Goal: Task Accomplishment & Management: Use online tool/utility

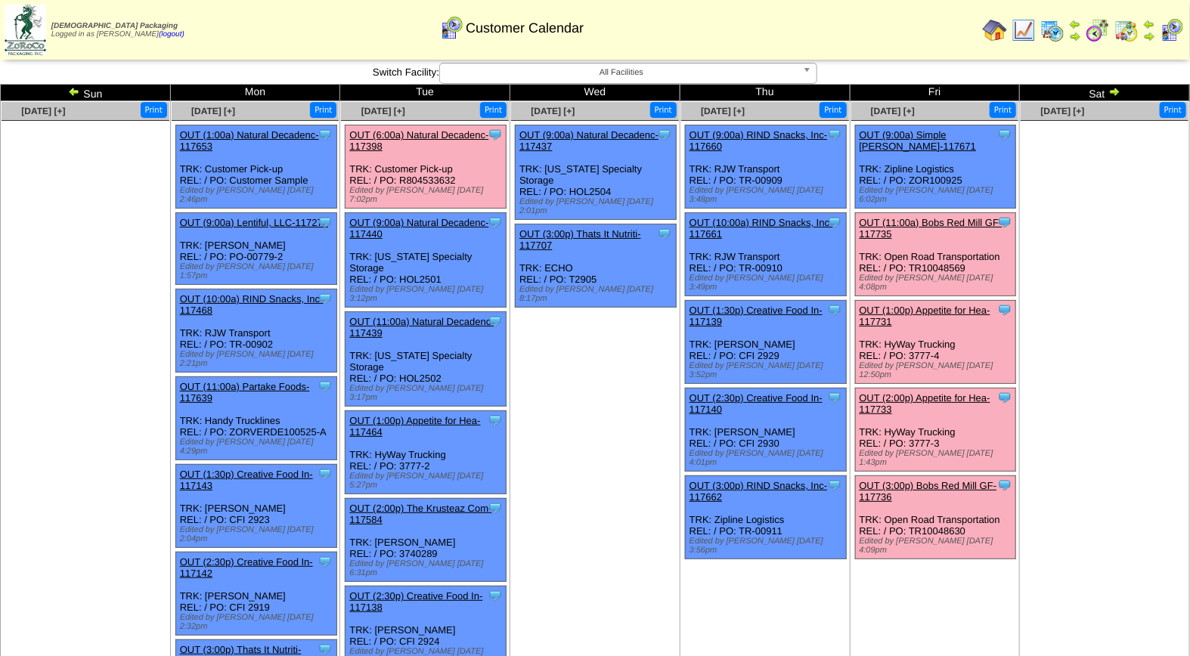
click at [955, 217] on link "OUT (11:00a) Bobs Red Mill GF-117735" at bounding box center [931, 228] width 143 height 23
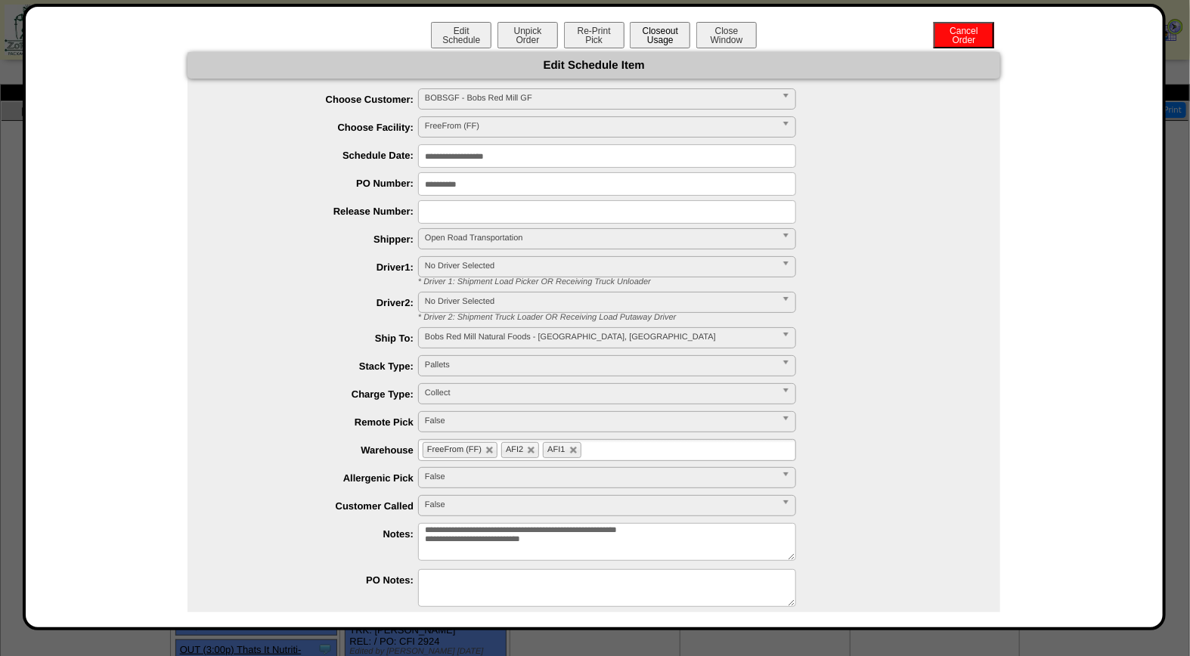
click at [664, 33] on button "Closeout Usage" at bounding box center [660, 35] width 60 height 26
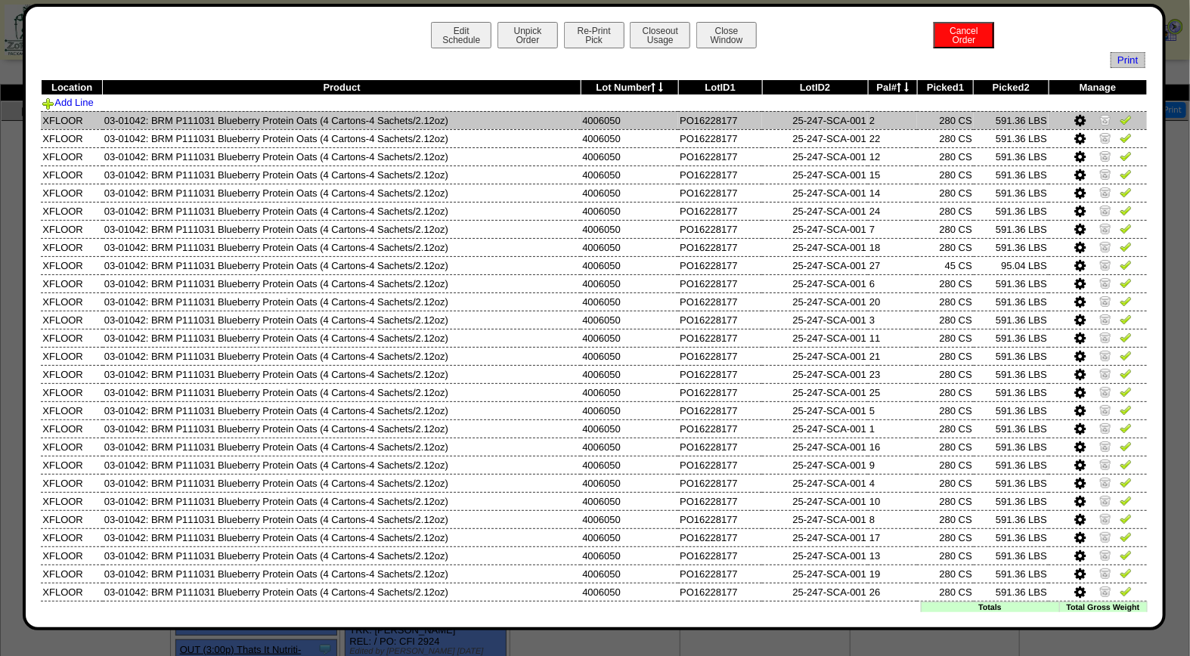
click at [1120, 119] on img at bounding box center [1126, 119] width 12 height 12
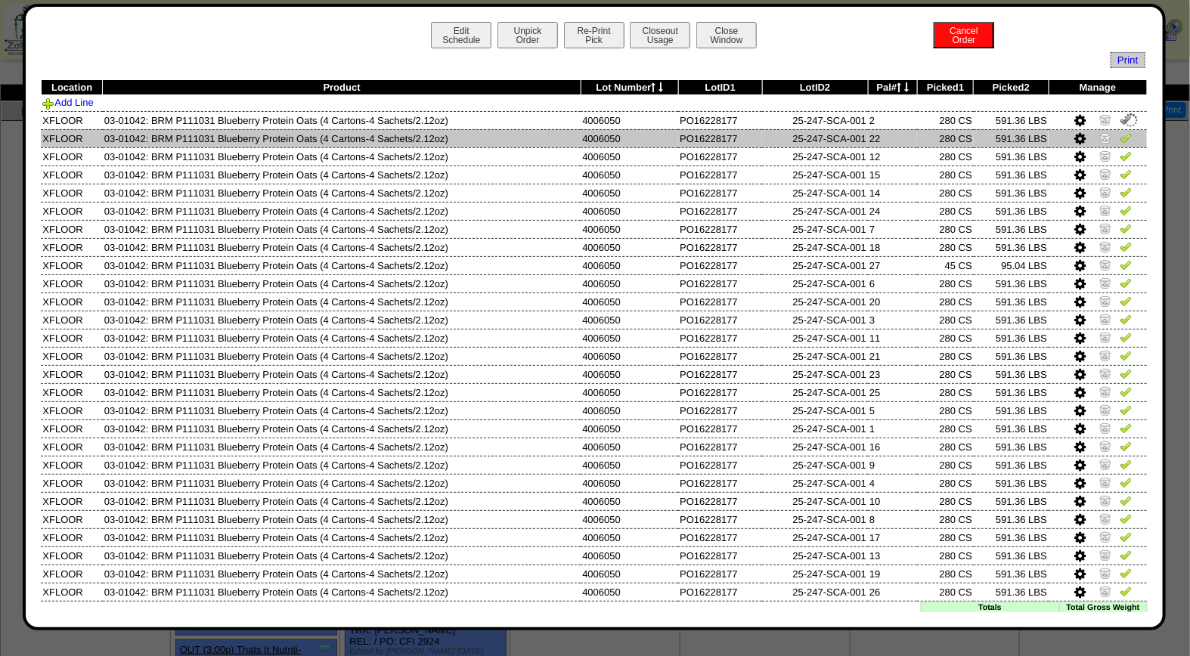
click at [1120, 136] on img at bounding box center [1126, 138] width 12 height 12
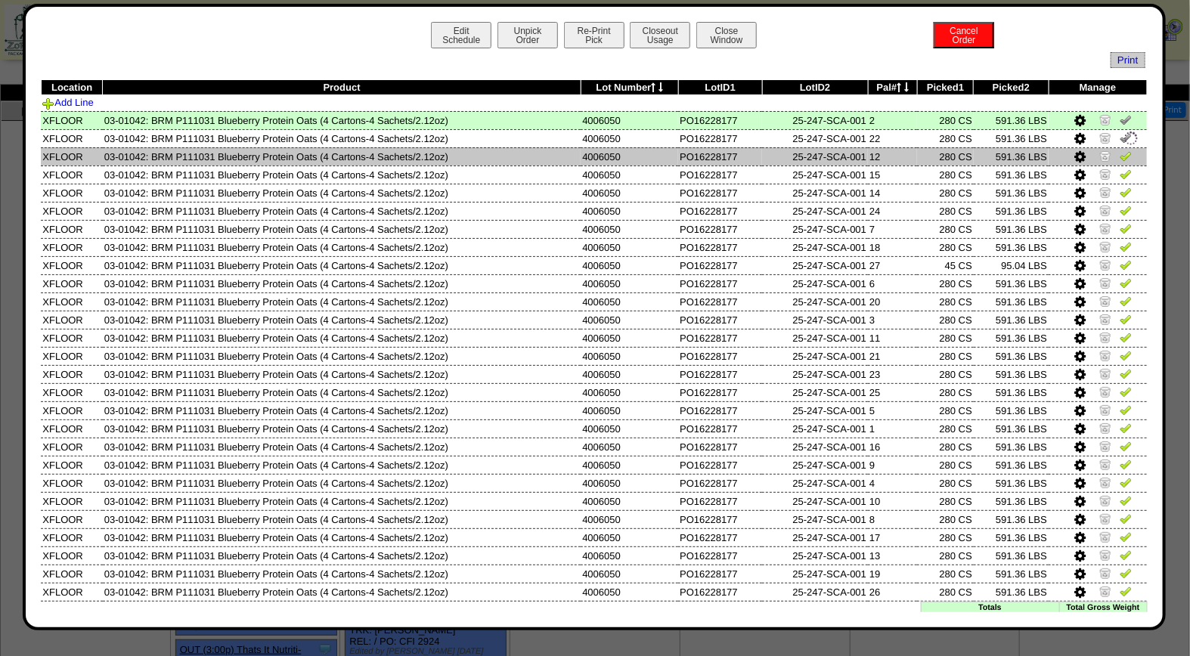
click at [1120, 154] on img at bounding box center [1126, 156] width 12 height 12
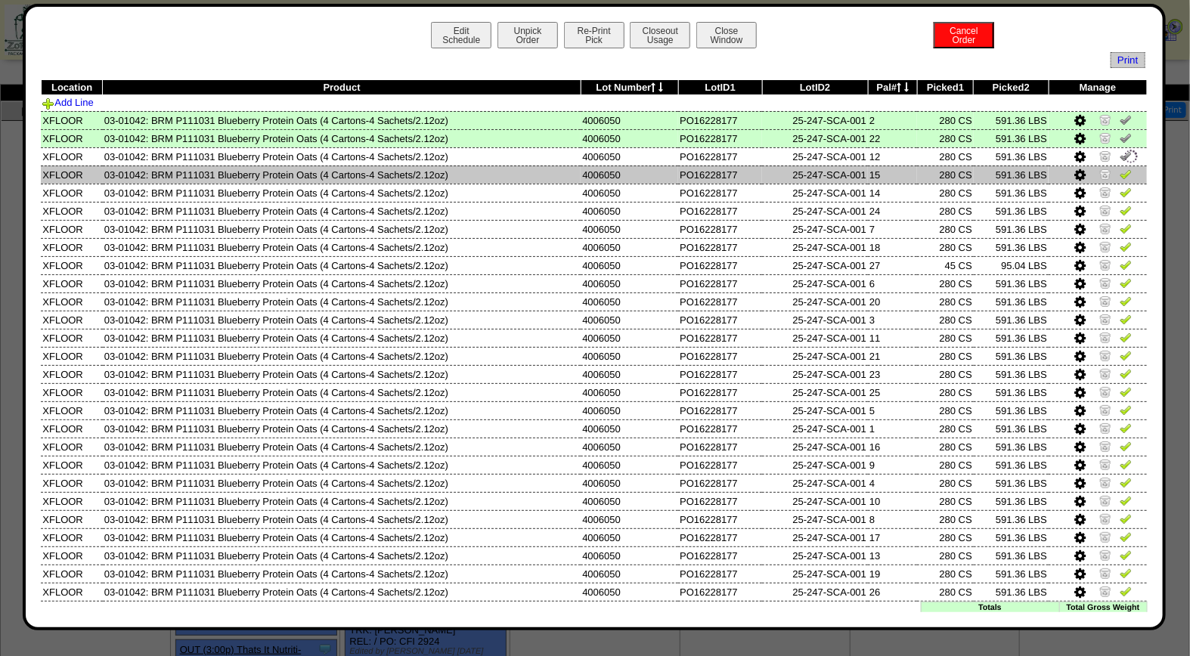
click at [1120, 174] on img at bounding box center [1126, 174] width 12 height 12
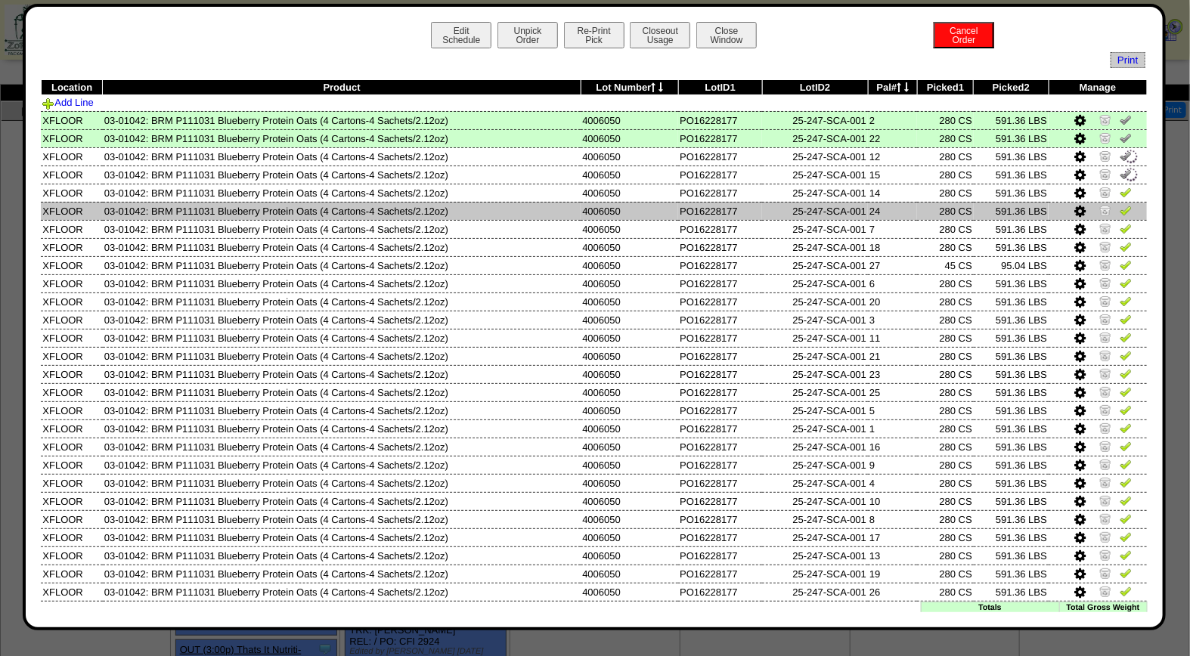
click at [1112, 202] on td at bounding box center [1097, 211] width 98 height 18
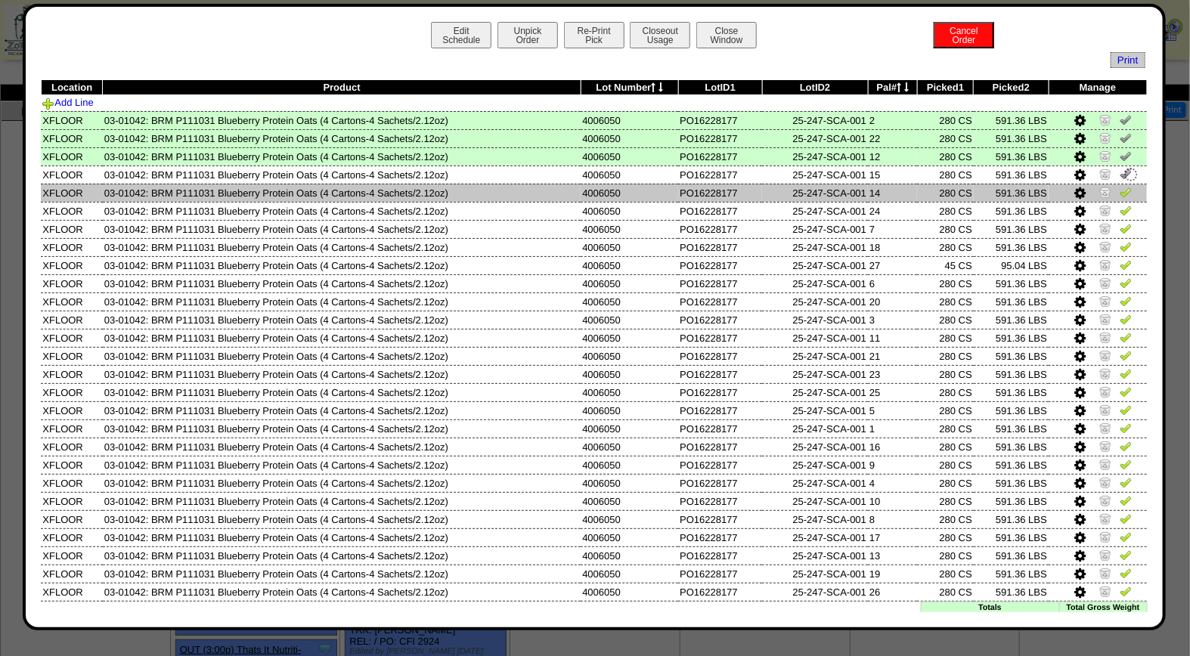
click at [1120, 193] on img at bounding box center [1126, 192] width 12 height 12
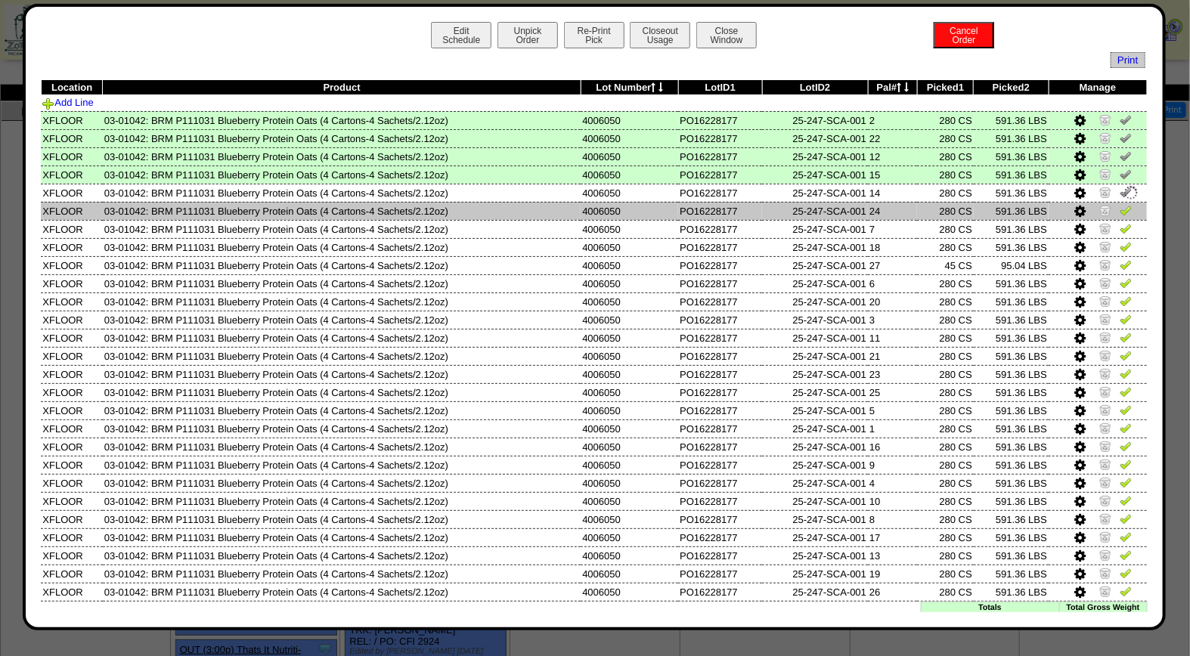
click at [1120, 208] on img at bounding box center [1126, 210] width 12 height 12
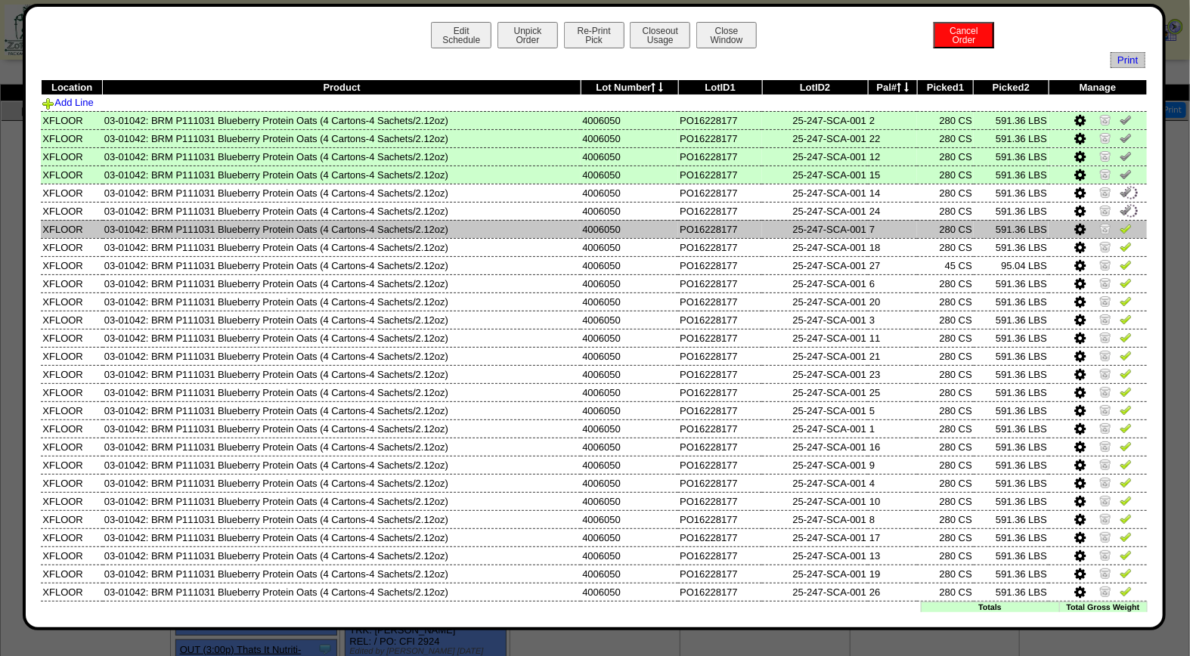
click at [1120, 225] on img at bounding box center [1126, 228] width 12 height 12
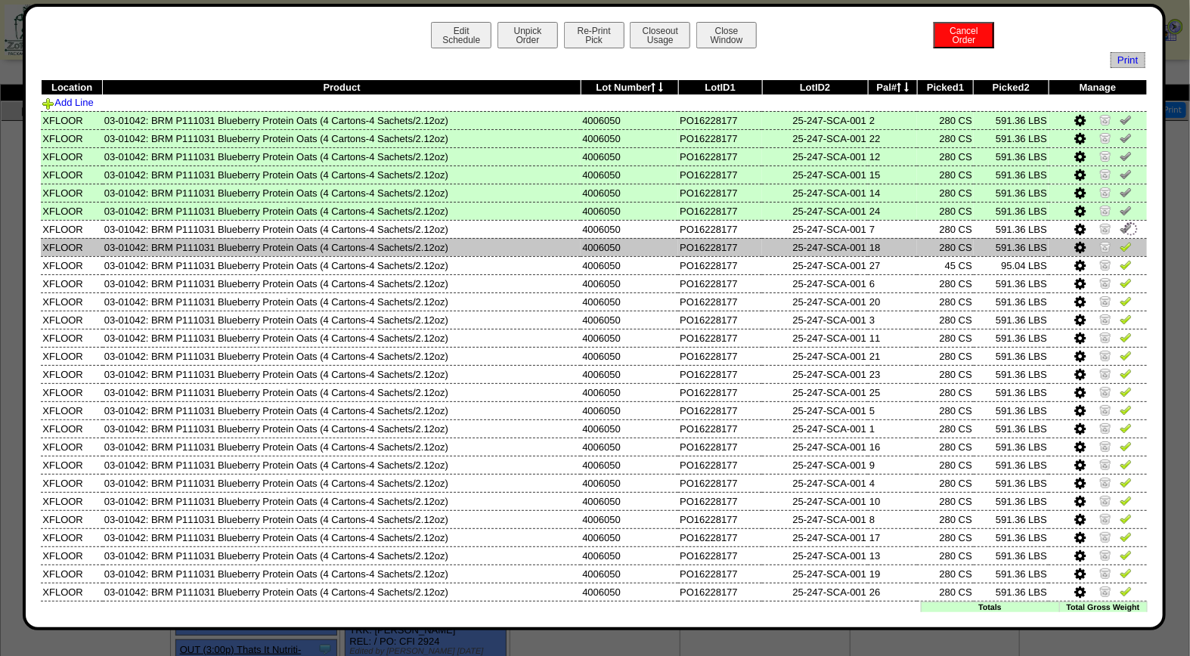
click at [1120, 247] on img at bounding box center [1126, 246] width 12 height 12
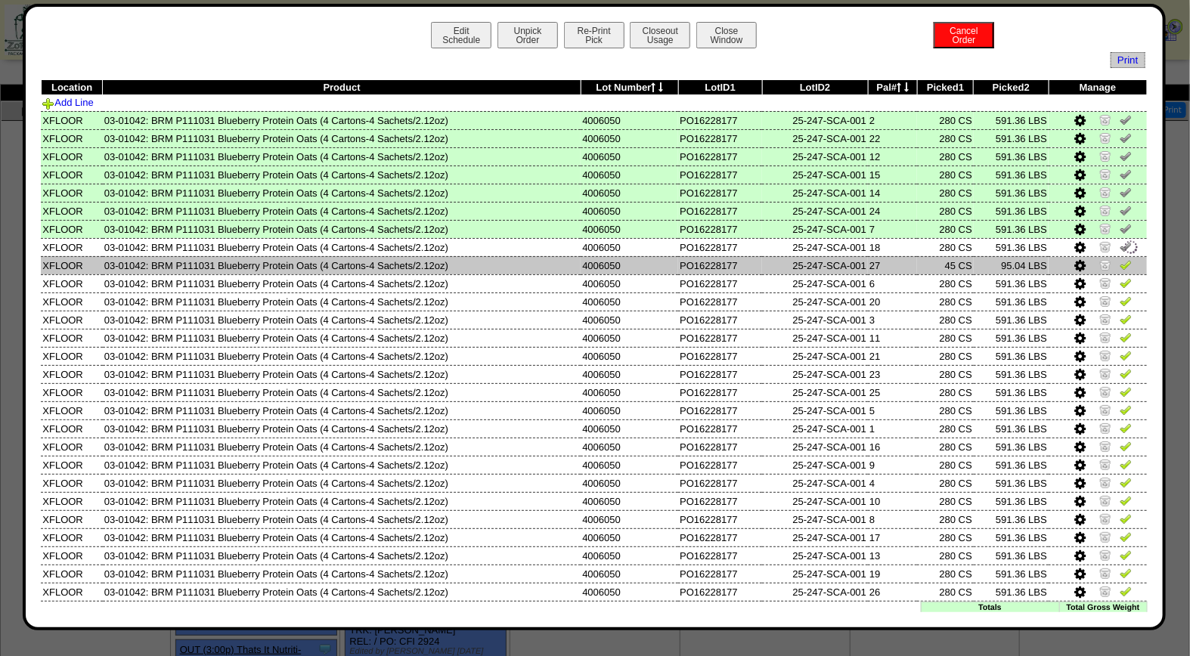
click at [1120, 261] on img at bounding box center [1126, 265] width 12 height 12
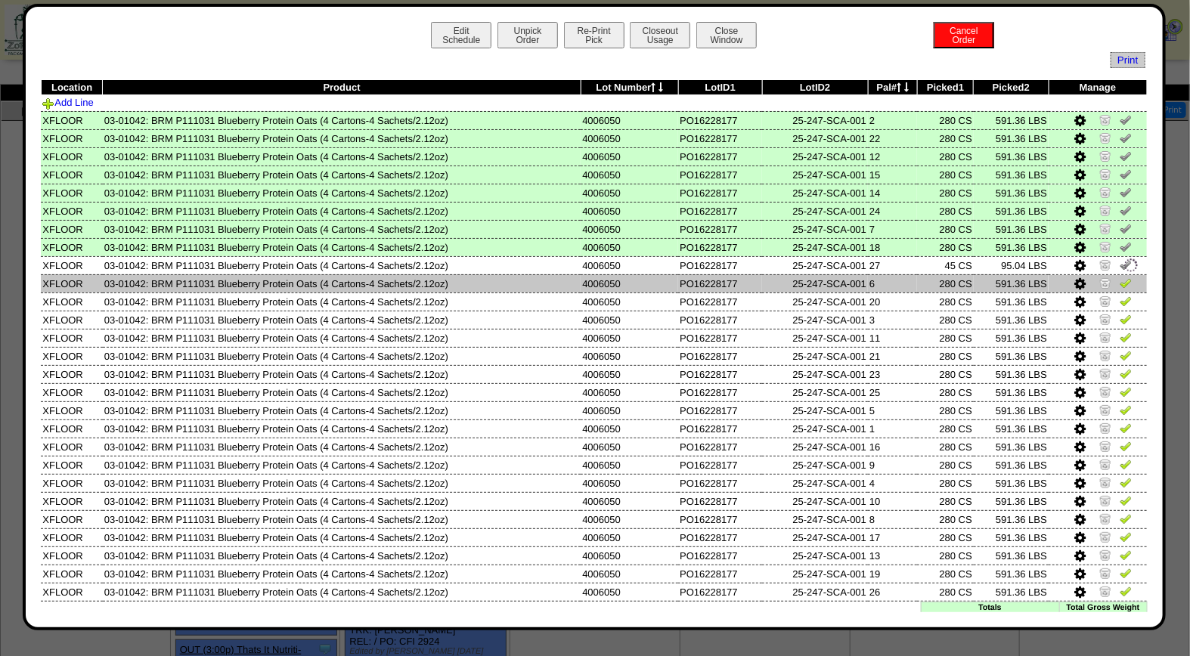
click at [1120, 278] on img at bounding box center [1126, 283] width 12 height 12
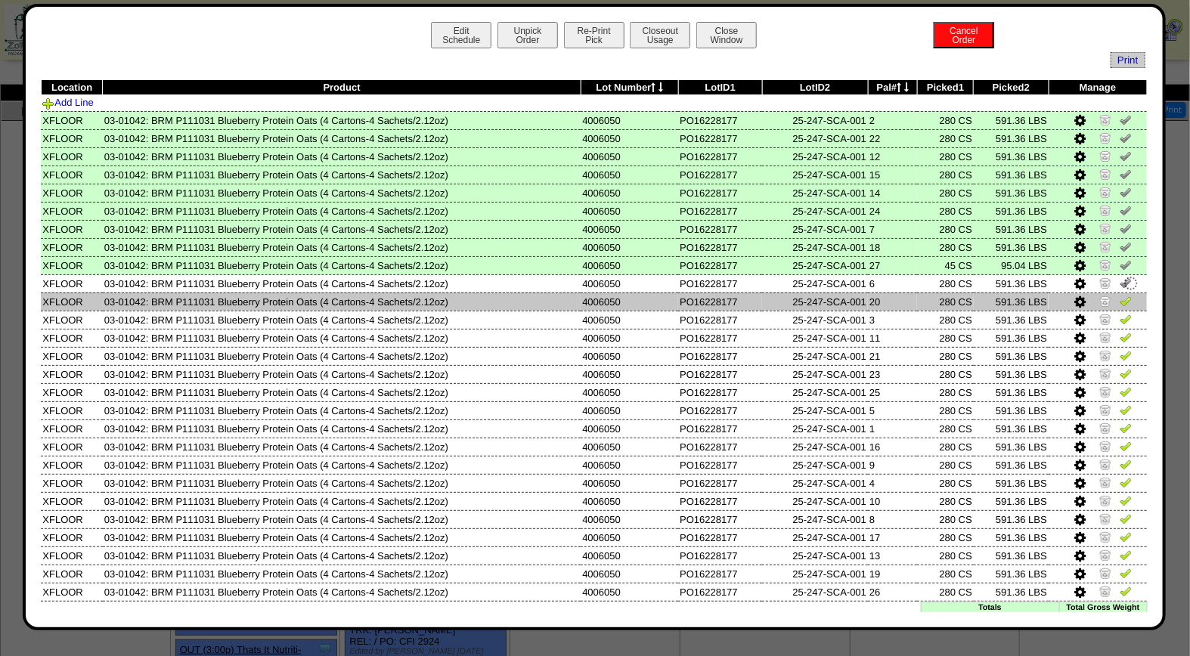
click at [1120, 296] on img at bounding box center [1126, 301] width 12 height 12
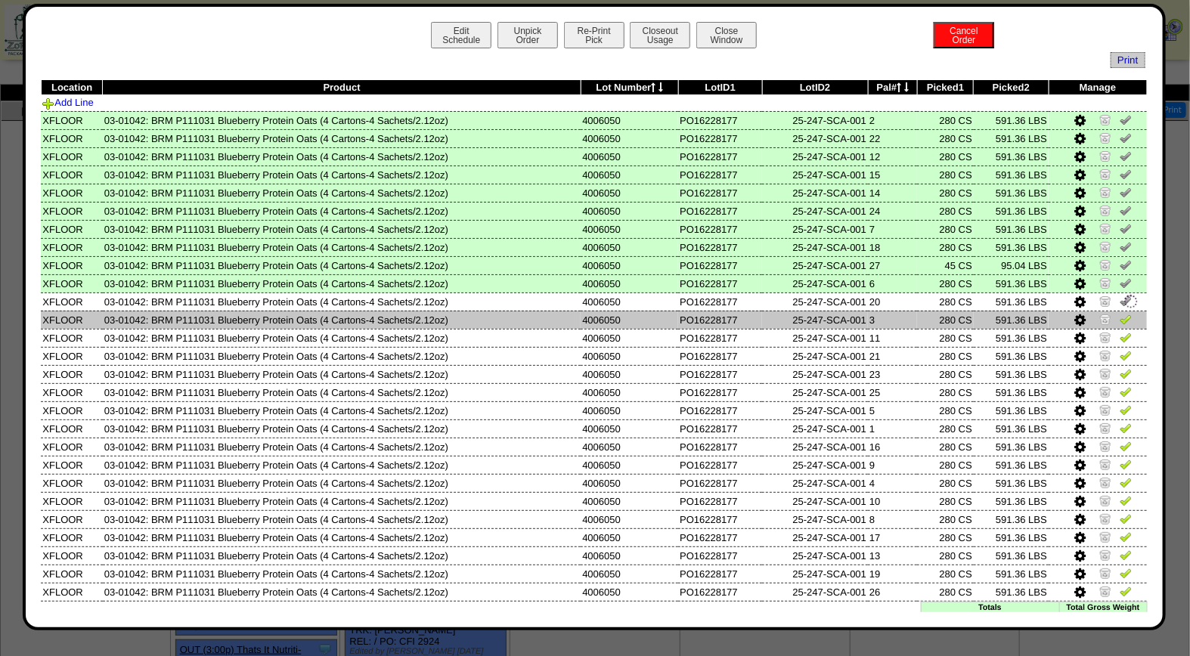
click at [1120, 316] on img at bounding box center [1126, 319] width 12 height 12
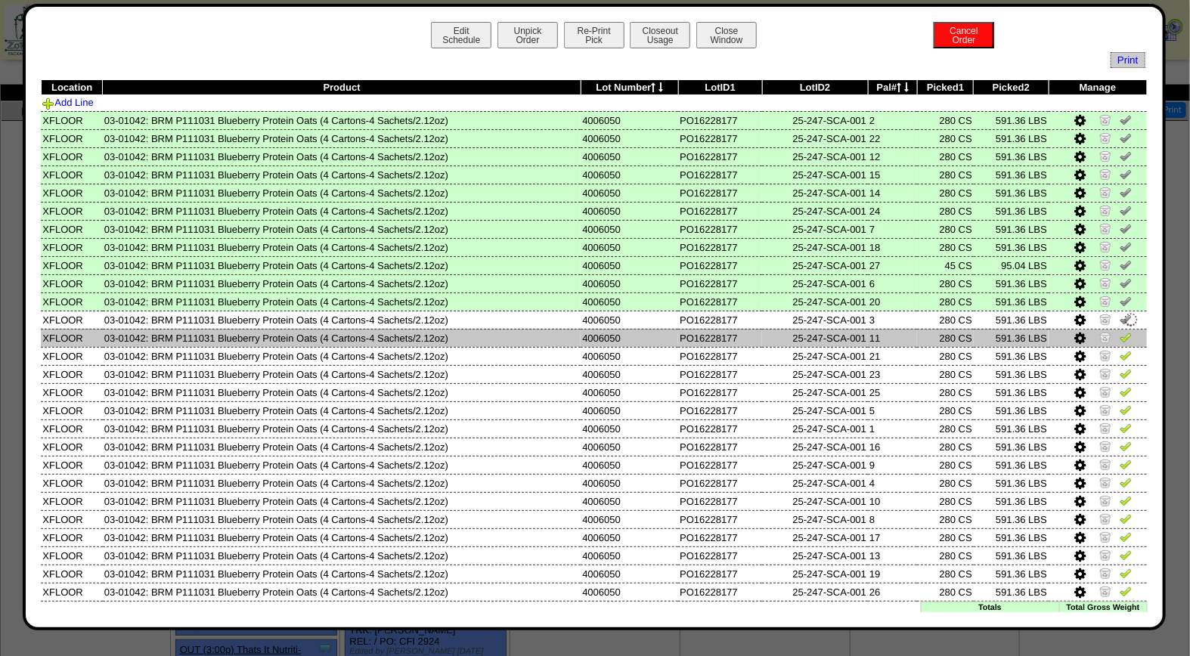
click at [1120, 336] on img at bounding box center [1126, 337] width 12 height 12
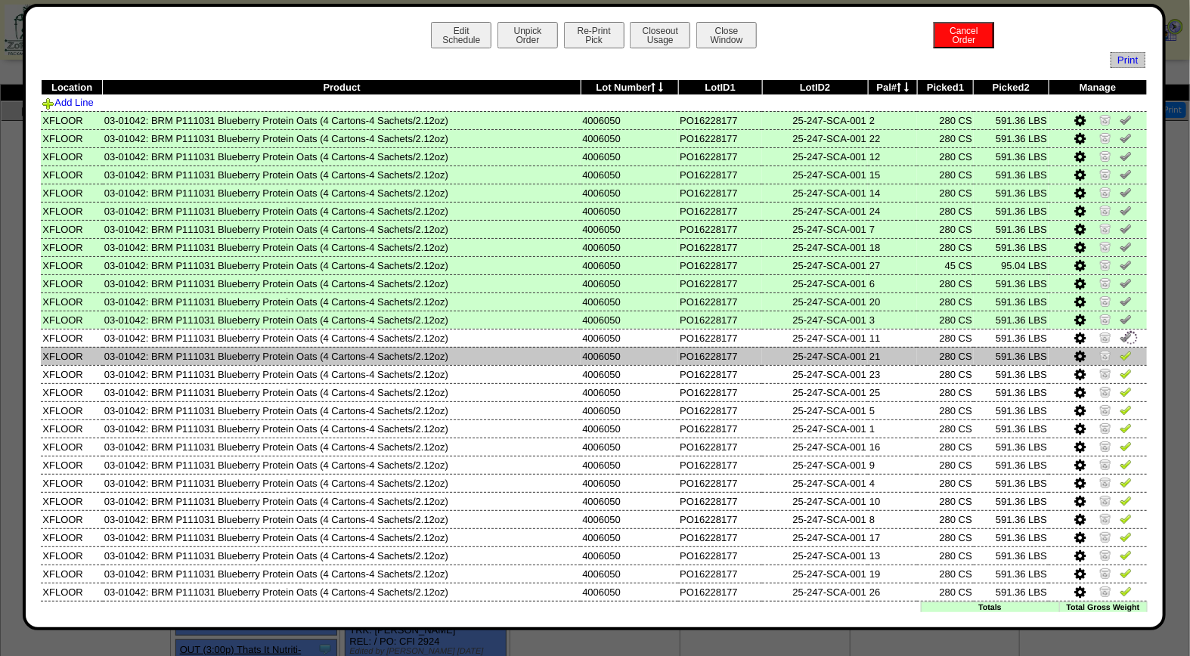
click at [1120, 358] on link at bounding box center [1126, 357] width 12 height 11
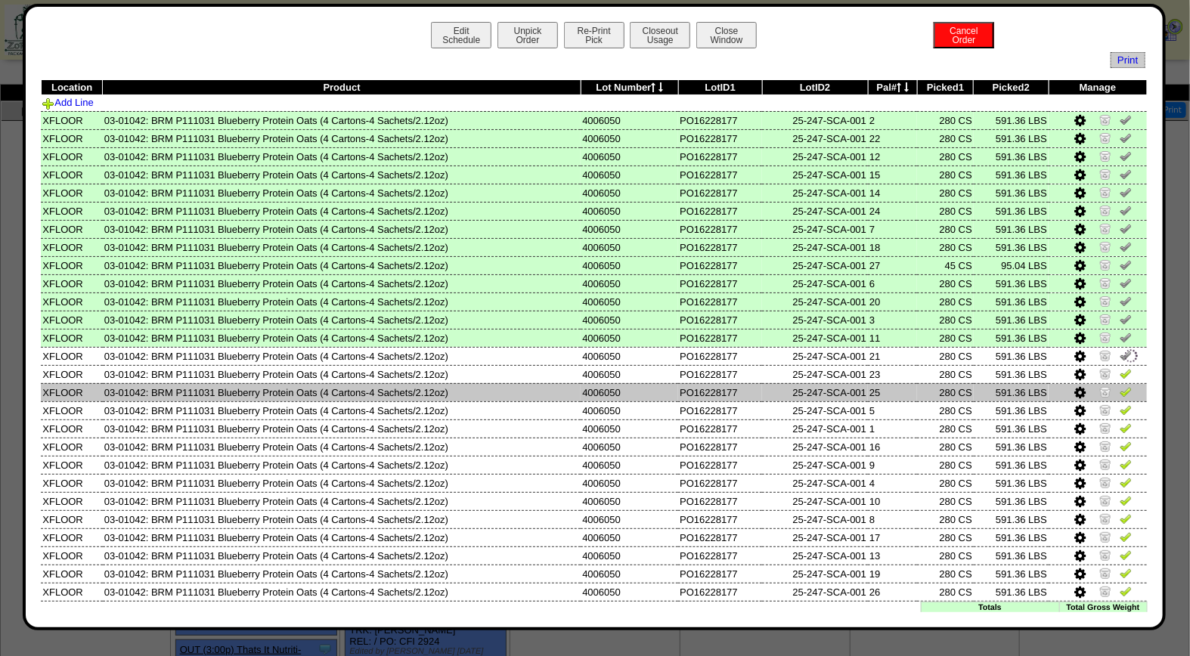
click at [1120, 386] on img at bounding box center [1126, 392] width 12 height 12
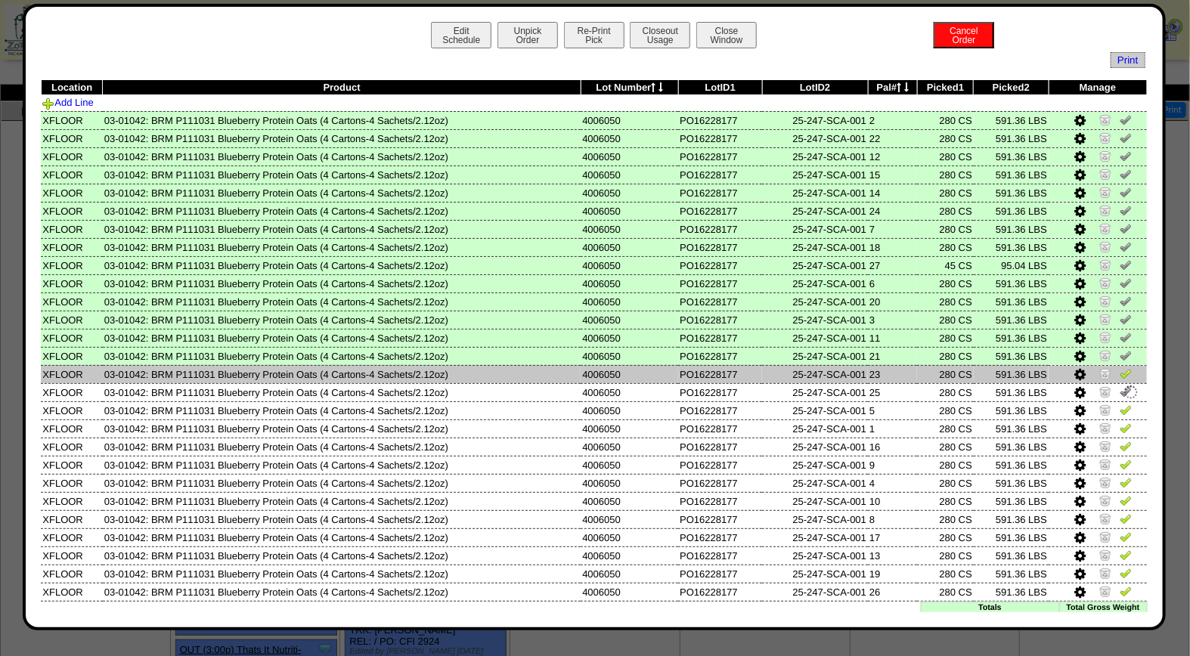
click at [1120, 371] on img at bounding box center [1126, 373] width 12 height 12
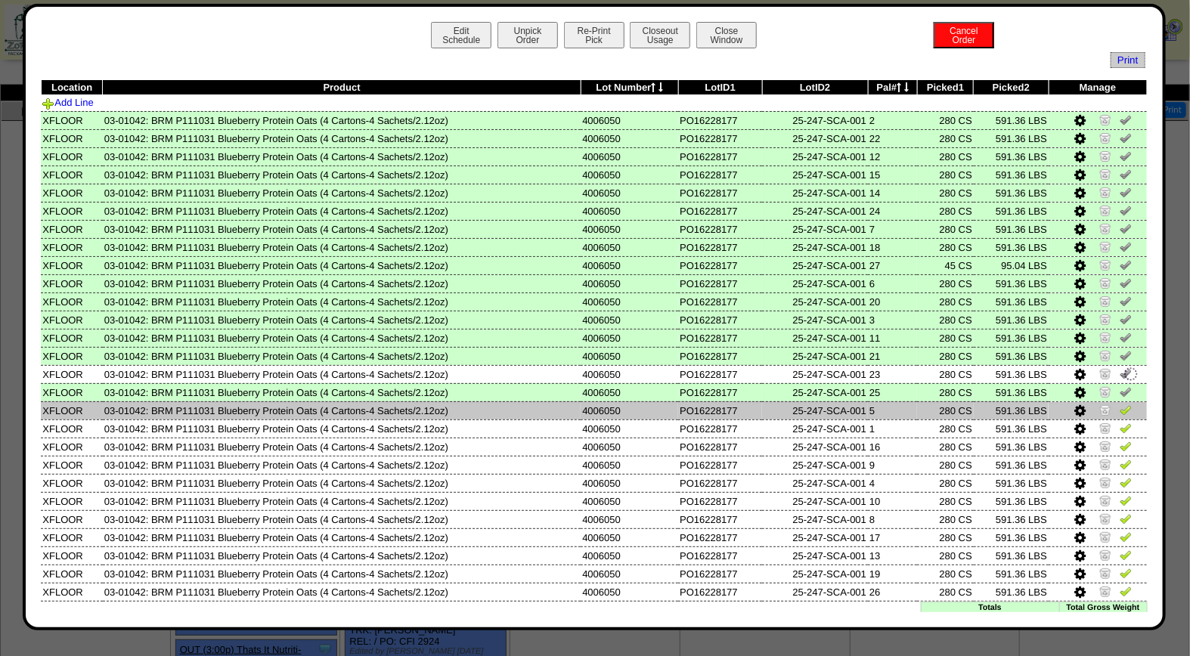
click at [1120, 404] on img at bounding box center [1126, 410] width 12 height 12
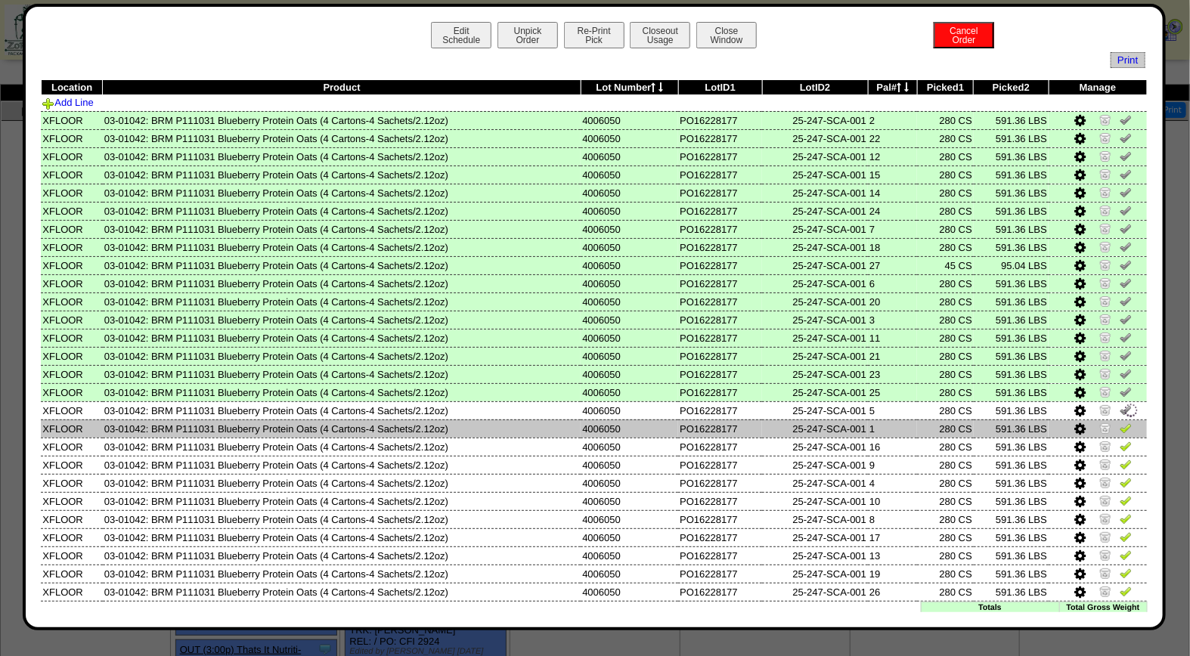
click at [1120, 426] on img at bounding box center [1126, 428] width 12 height 12
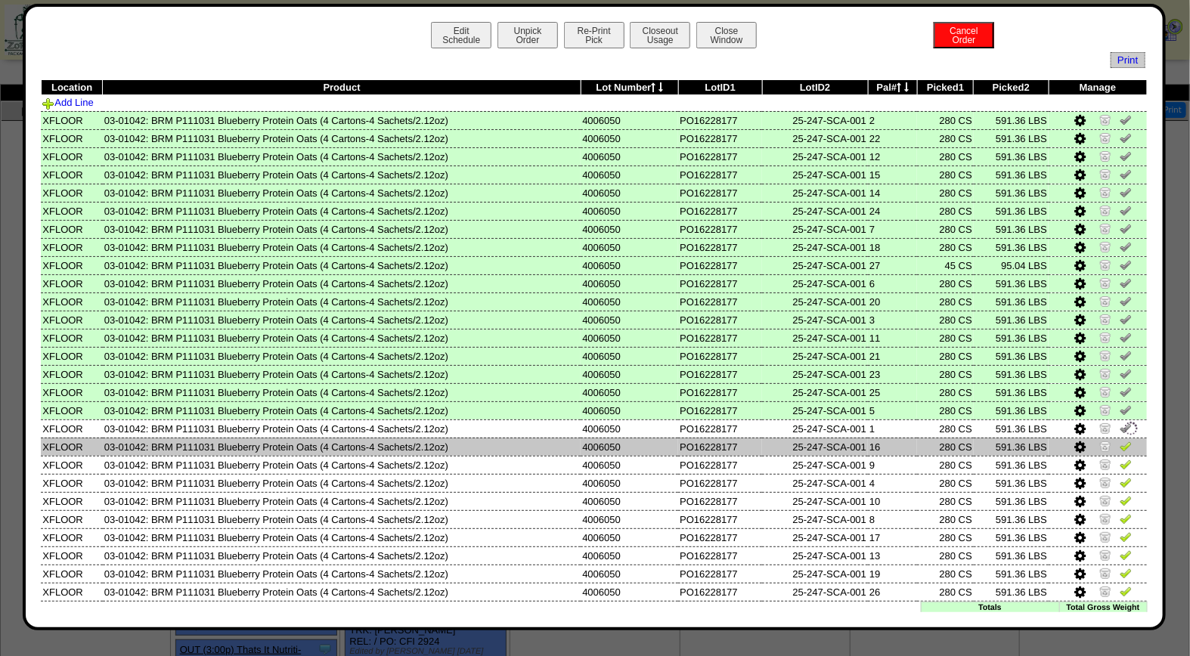
click at [1120, 448] on link at bounding box center [1126, 448] width 12 height 11
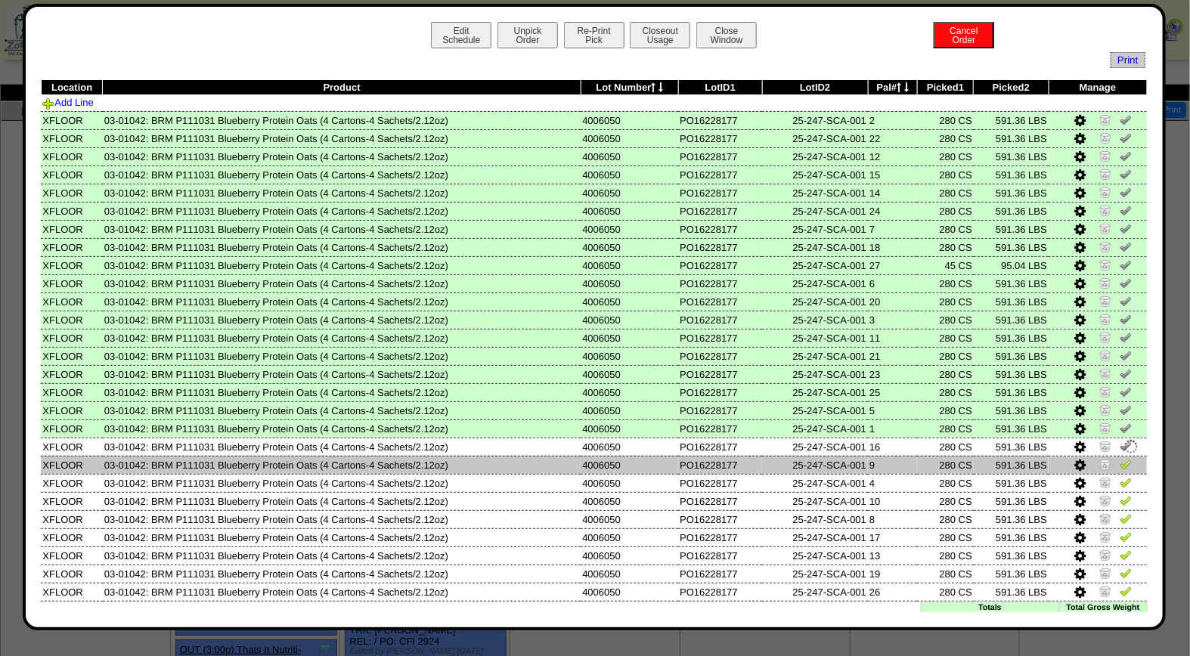
click at [1114, 466] on td at bounding box center [1097, 465] width 98 height 18
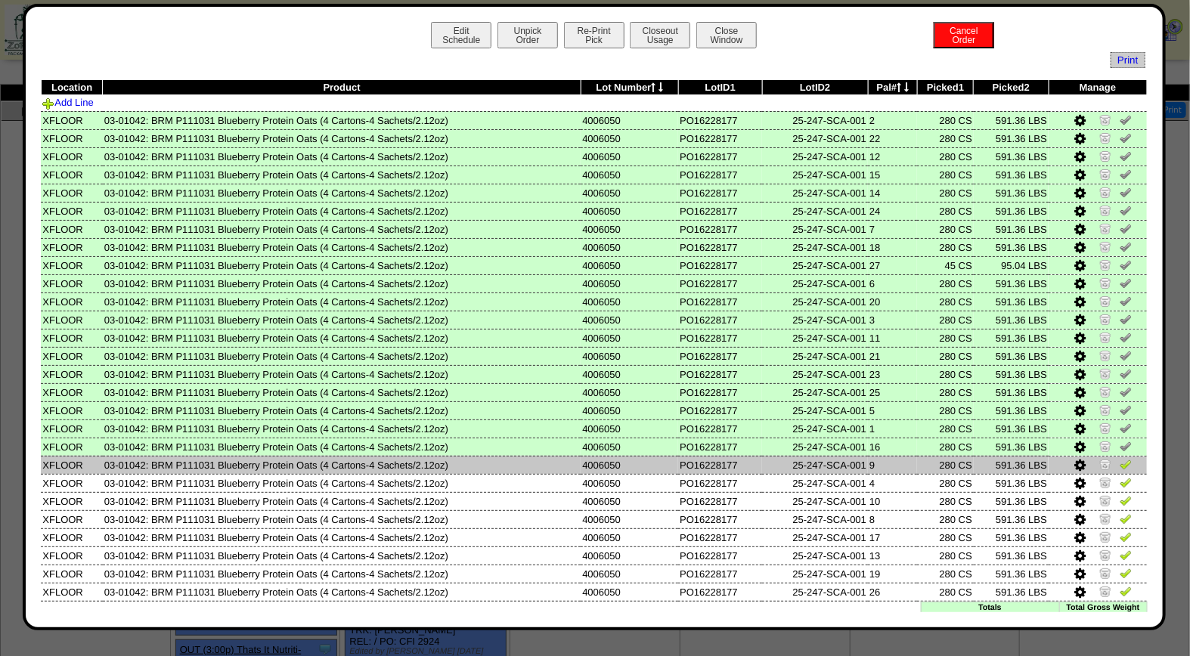
click at [1120, 458] on img at bounding box center [1126, 464] width 12 height 12
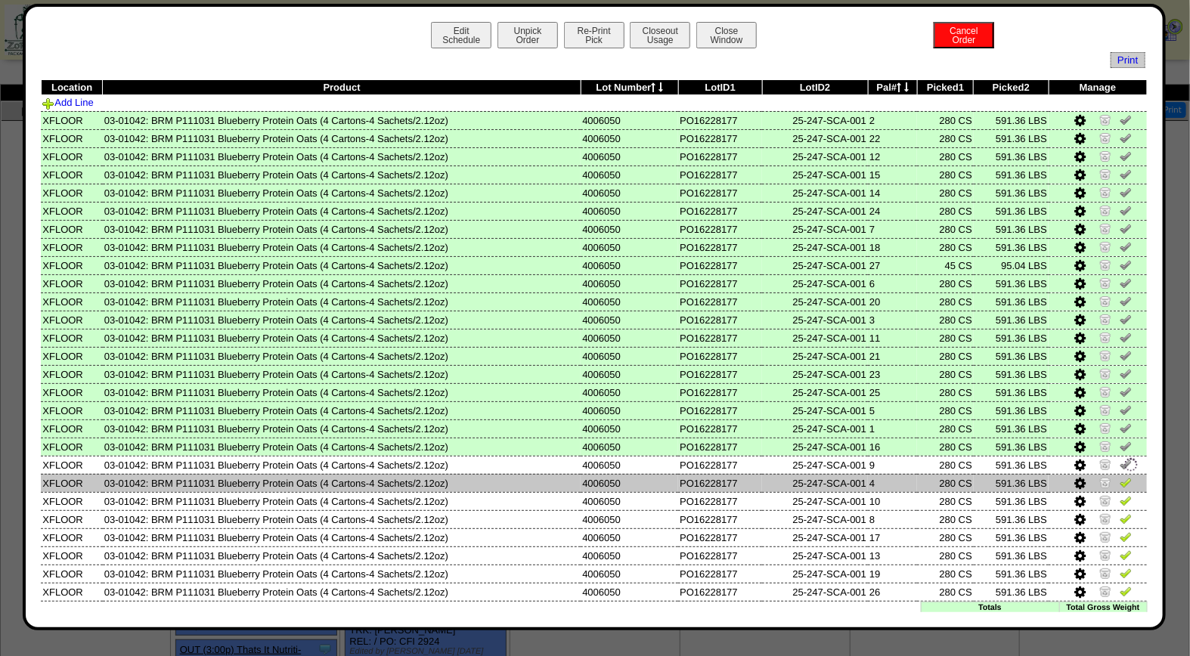
click at [1120, 476] on img at bounding box center [1126, 482] width 12 height 12
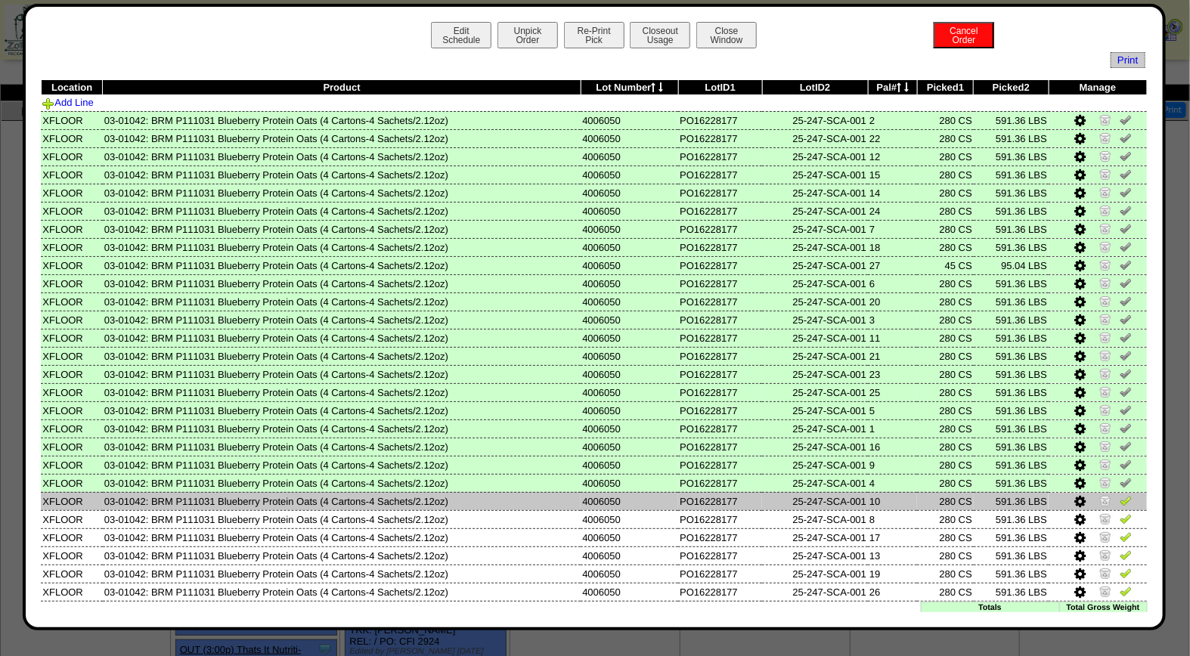
click at [1120, 494] on img at bounding box center [1126, 500] width 12 height 12
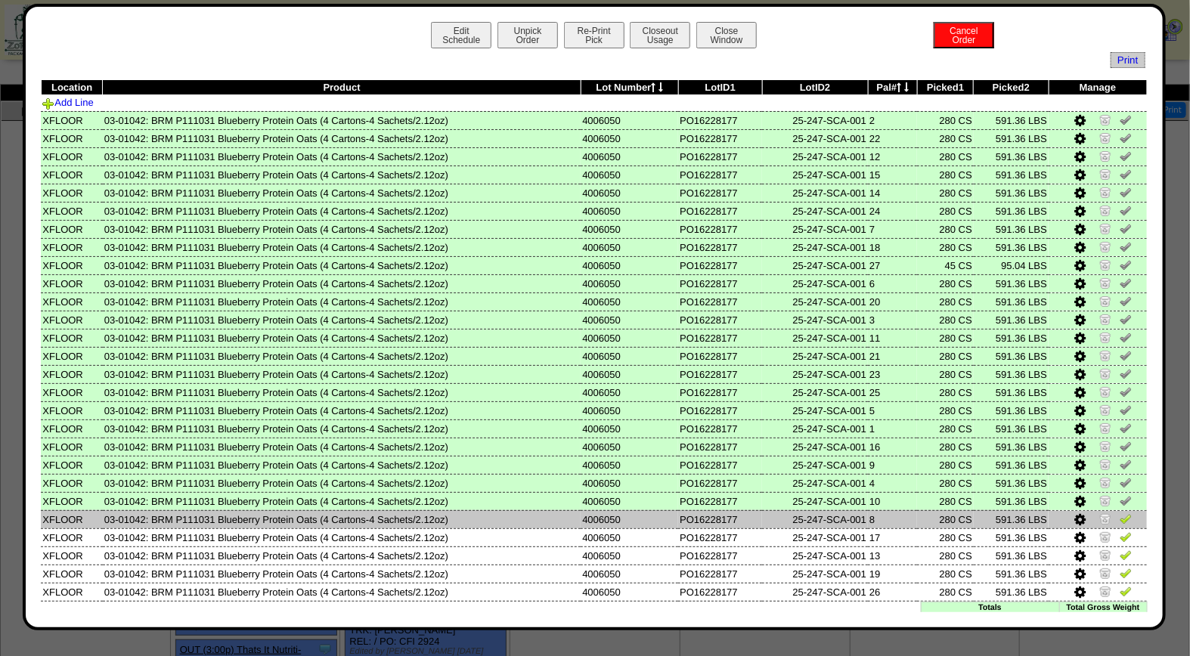
click at [1120, 517] on img at bounding box center [1126, 519] width 12 height 12
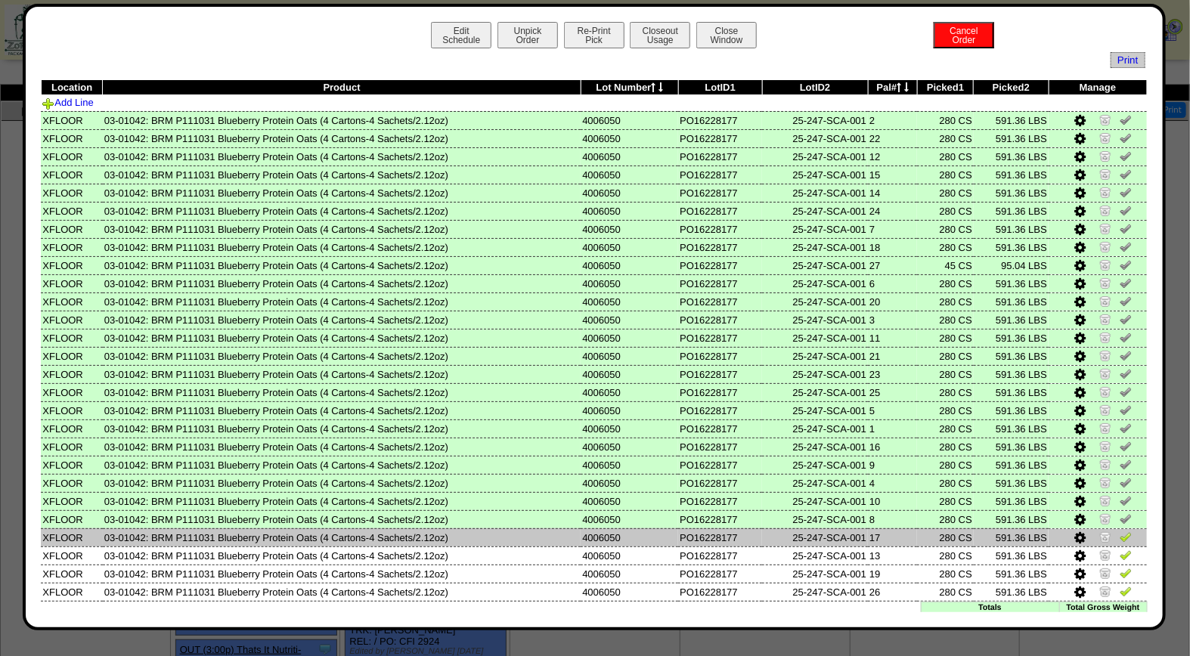
click at [1120, 533] on img at bounding box center [1126, 537] width 12 height 12
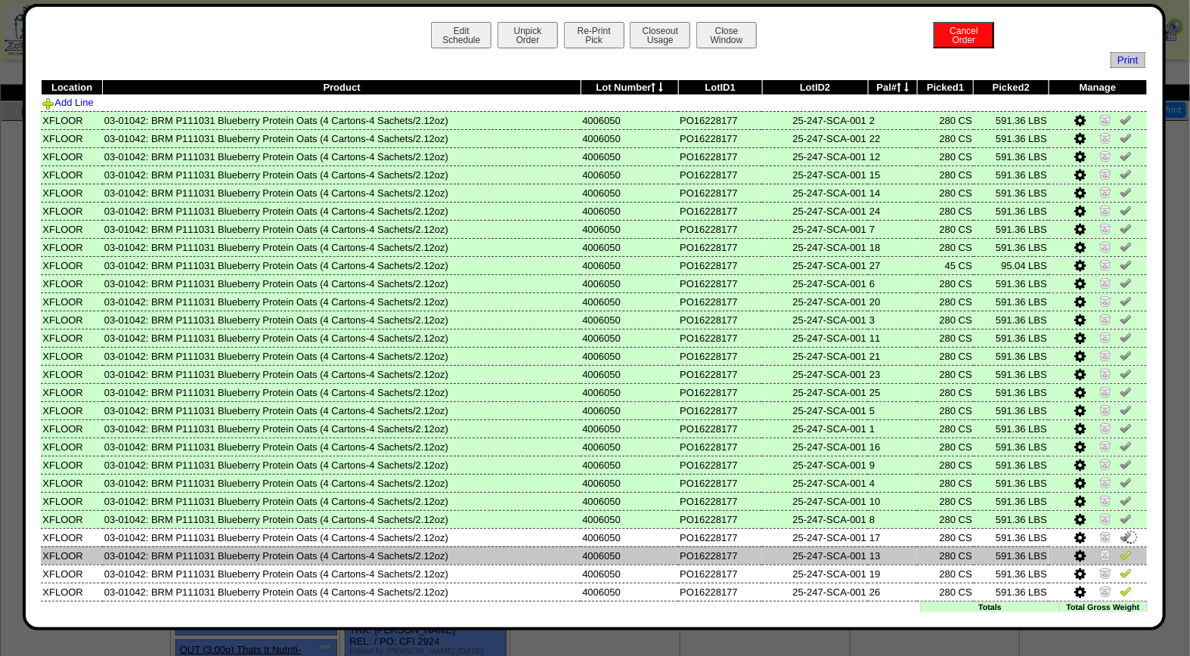
click at [1120, 549] on img at bounding box center [1126, 555] width 12 height 12
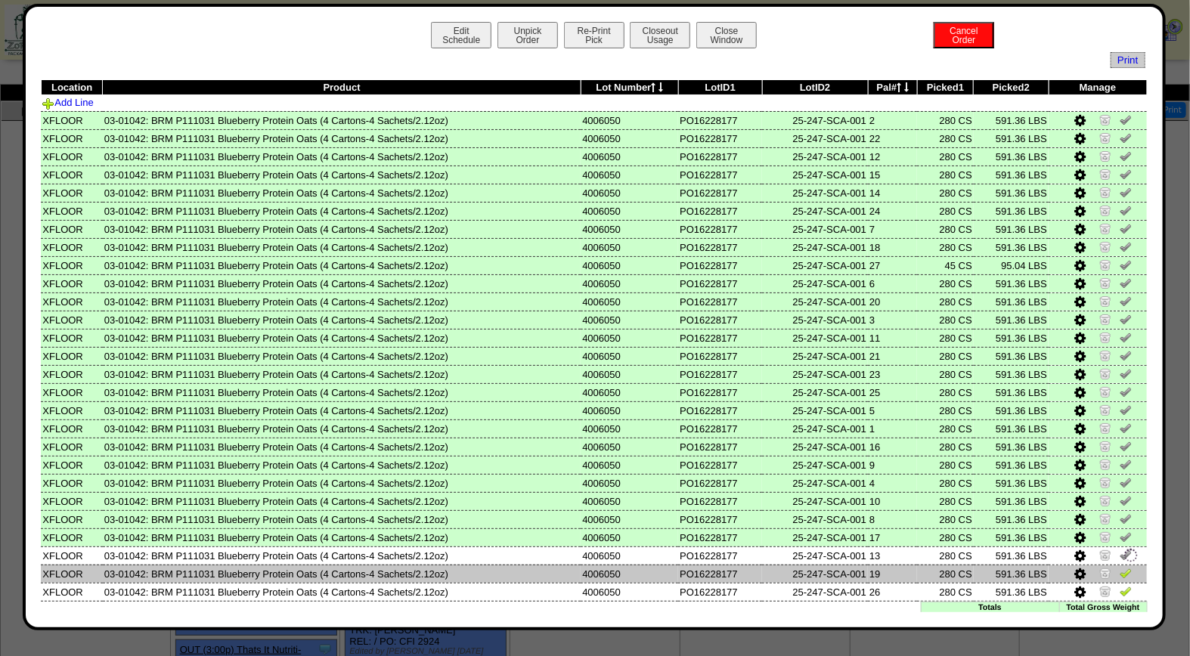
click at [1120, 567] on img at bounding box center [1126, 573] width 12 height 12
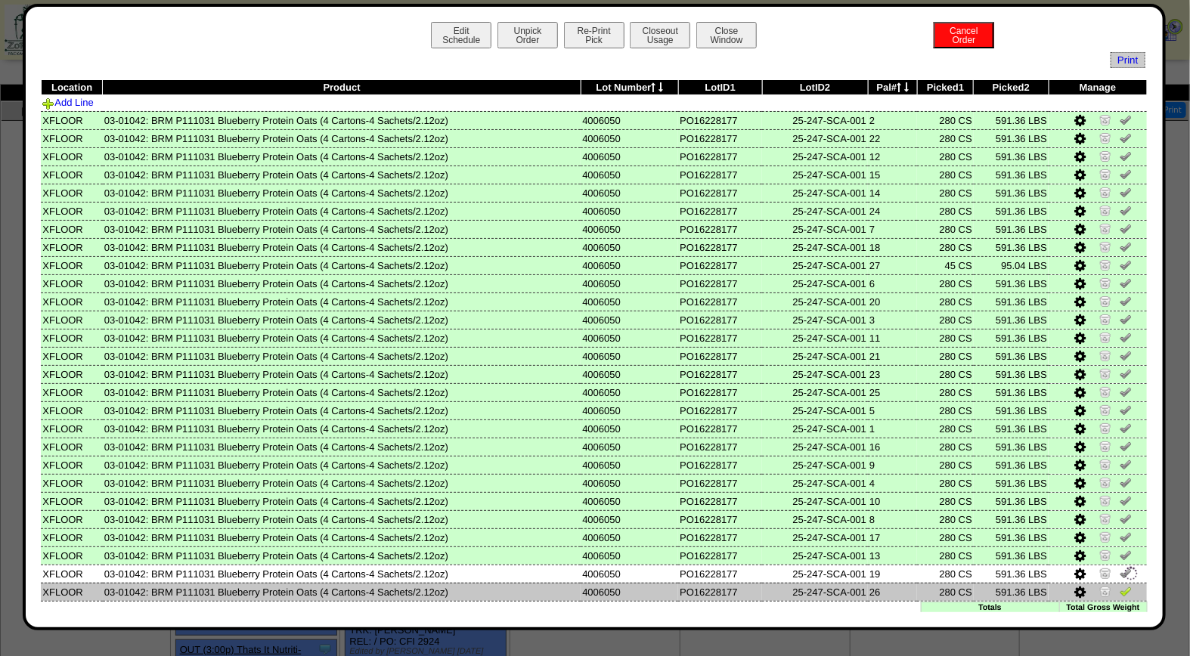
click at [1120, 585] on img at bounding box center [1126, 591] width 12 height 12
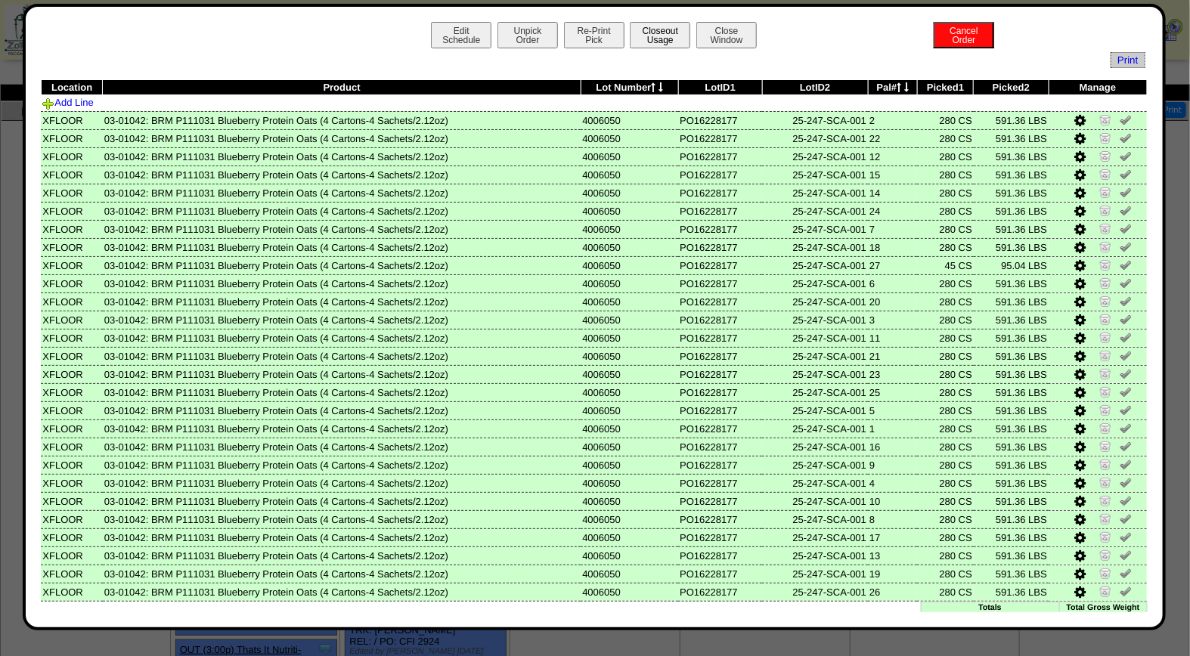
click at [662, 33] on button "Closeout Usage" at bounding box center [660, 35] width 60 height 26
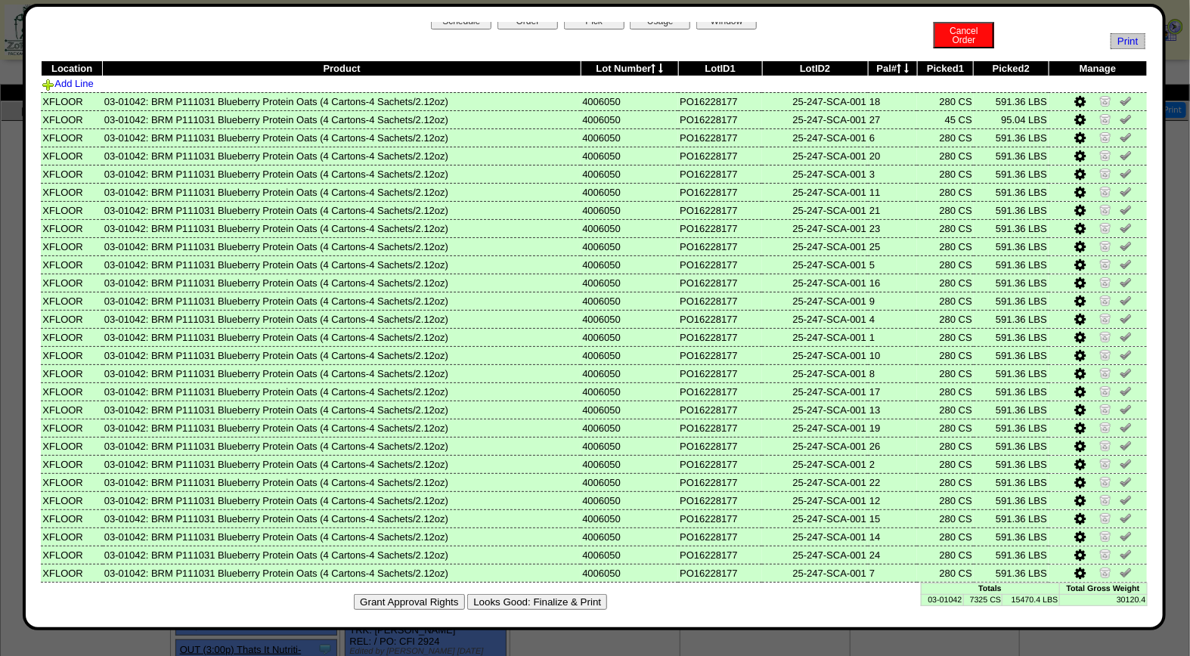
drag, startPoint x: 572, startPoint y: 587, endPoint x: 698, endPoint y: 153, distance: 451.9
click at [572, 594] on button "Looks Good: Finalize & Print" at bounding box center [537, 602] width 140 height 16
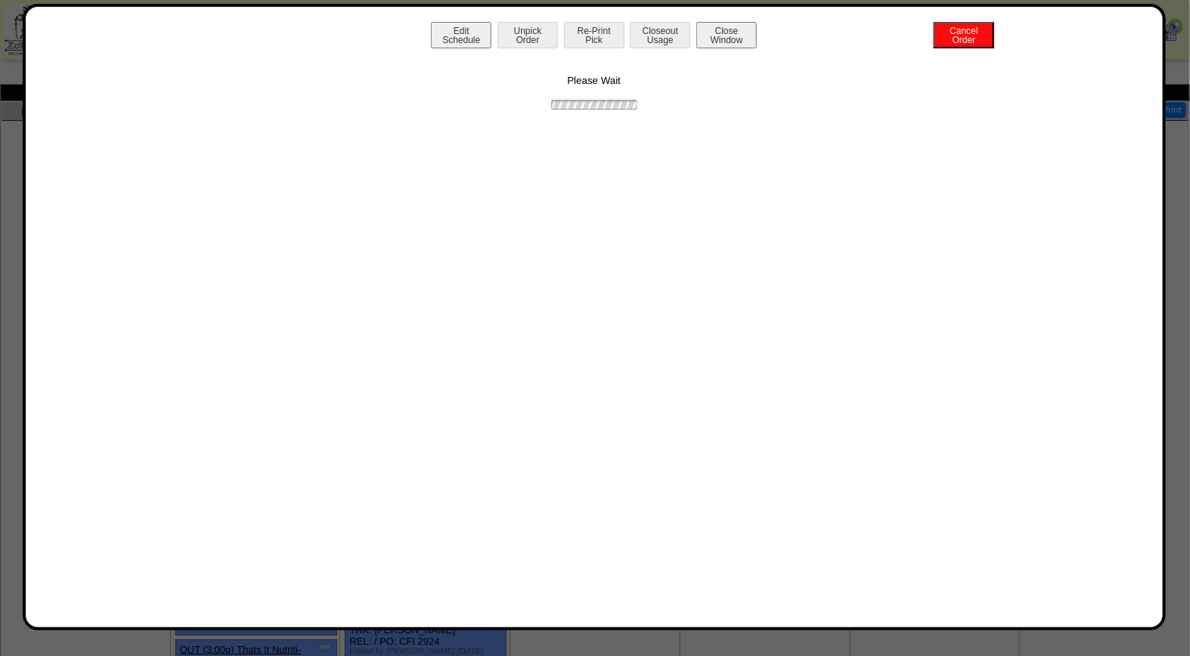
scroll to position [0, 0]
click at [599, 36] on button "Print BOL" at bounding box center [594, 35] width 60 height 26
